Goal: Information Seeking & Learning: Learn about a topic

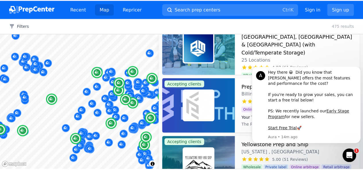
scroll to position [76, 0]
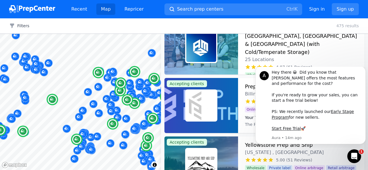
click at [261, 56] on span "25 Locations" at bounding box center [259, 59] width 29 height 7
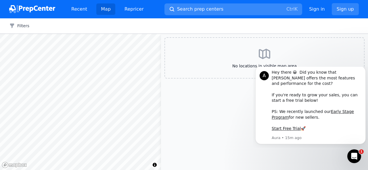
click at [189, 12] on span "Search prep centers" at bounding box center [200, 9] width 46 height 7
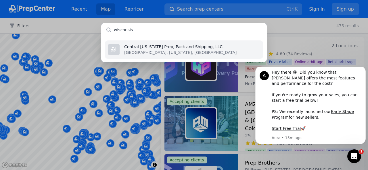
type input "wisconsis"
click at [182, 49] on p "Central [US_STATE] Prep, Pack and Shipping, LLC" at bounding box center [180, 47] width 112 height 6
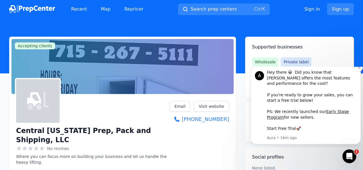
click at [274, 129] on link "Start Free Trial" at bounding box center [281, 128] width 29 height 5
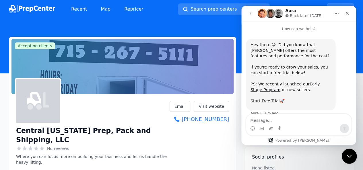
click at [348, 156] on icon "Close Intercom Messenger" at bounding box center [348, 155] width 7 height 7
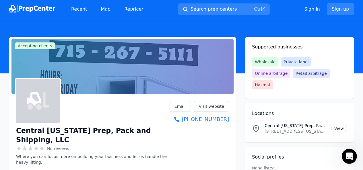
scroll to position [8, 0]
click at [211, 108] on link "Visit website" at bounding box center [211, 106] width 35 height 11
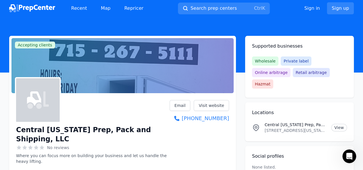
scroll to position [0, 0]
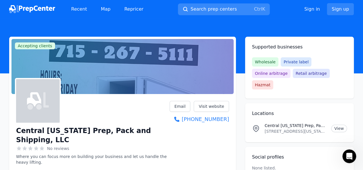
click at [192, 8] on span "Search prep centers" at bounding box center [214, 9] width 46 height 7
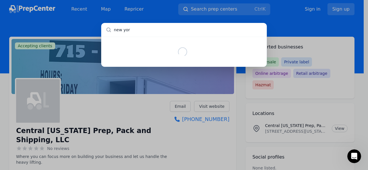
type input "[US_STATE]"
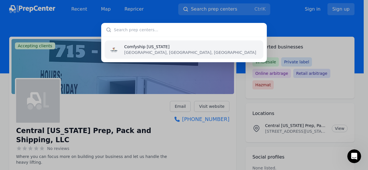
click at [160, 51] on p "[GEOGRAPHIC_DATA], [GEOGRAPHIC_DATA], [GEOGRAPHIC_DATA]" at bounding box center [190, 53] width 132 height 6
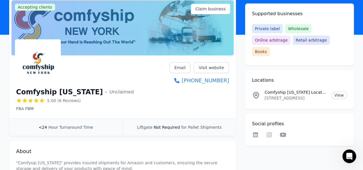
scroll to position [38, 0]
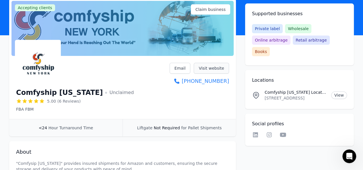
click at [214, 69] on link "Visit website" at bounding box center [211, 68] width 35 height 11
